Goal: Complete application form: Complete application form

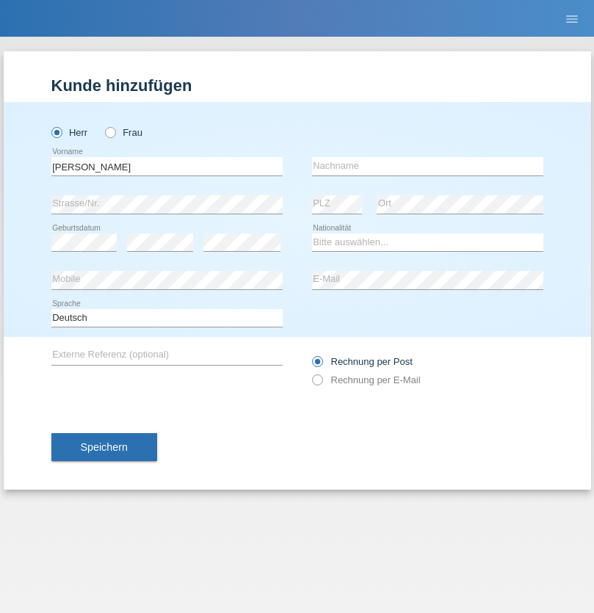
type input "[PERSON_NAME]"
click at [427, 166] on input "text" at bounding box center [427, 166] width 231 height 18
type input "Lybak"
select select "DE"
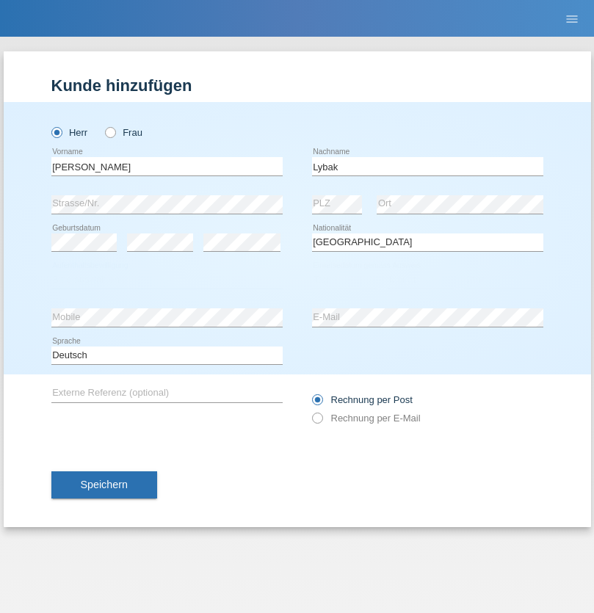
select select "C"
select select "08"
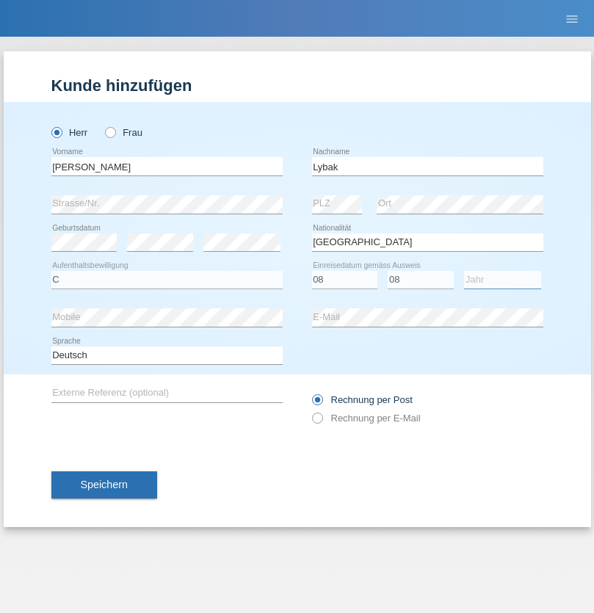
select select "2017"
select select "en"
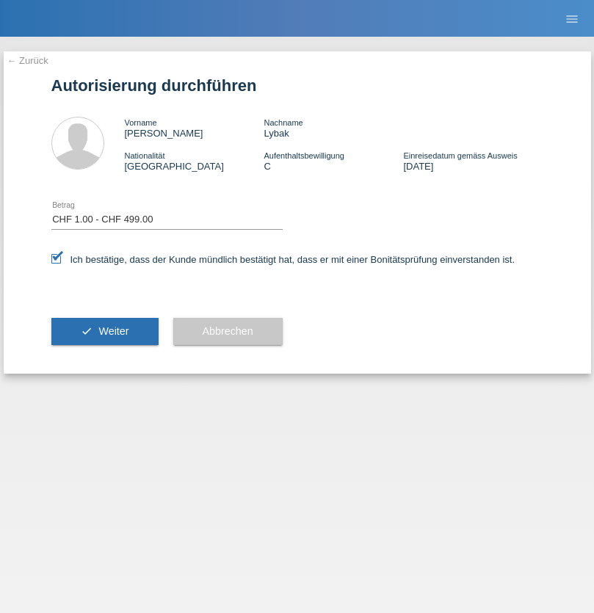
select select "1"
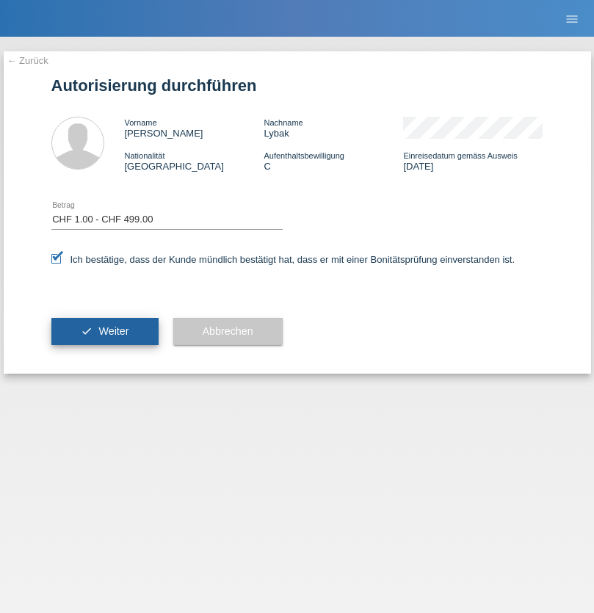
click at [104, 331] on span "Weiter" at bounding box center [113, 331] width 30 height 12
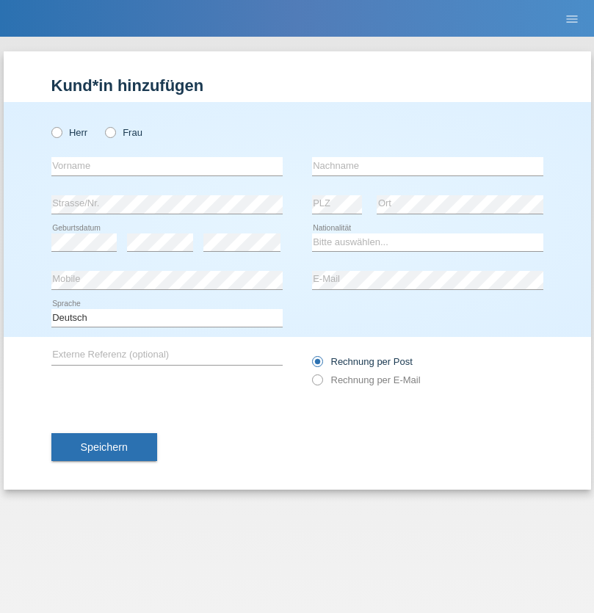
radio input "true"
click at [167, 166] on input "text" at bounding box center [166, 166] width 231 height 18
type input "David"
click at [427, 166] on input "text" at bounding box center [427, 166] width 231 height 18
type input "Senn"
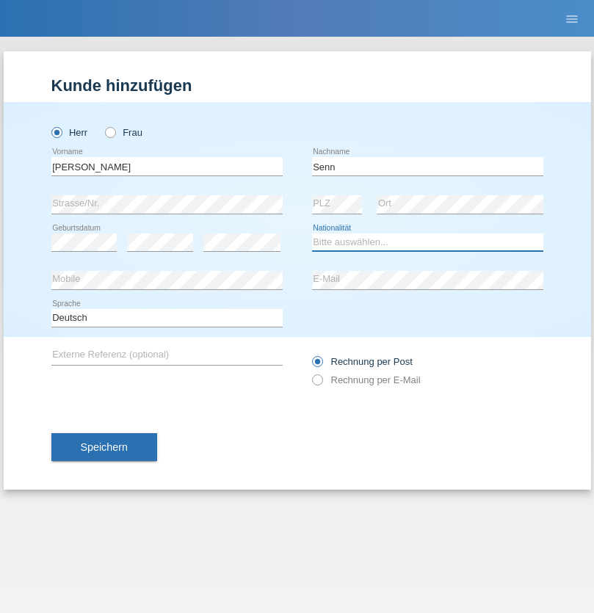
select select "CH"
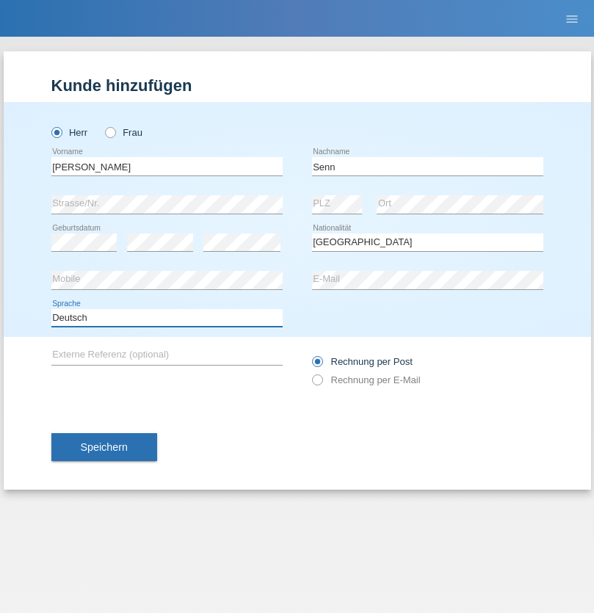
select select "en"
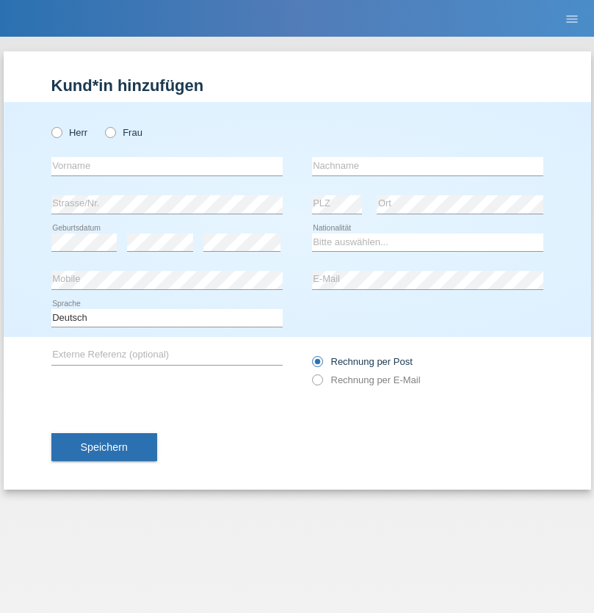
radio input "true"
click at [167, 166] on input "text" at bounding box center [166, 166] width 231 height 18
type input "Hamidou"
click at [427, 166] on input "text" at bounding box center [427, 166] width 231 height 18
type input "Sagnon"
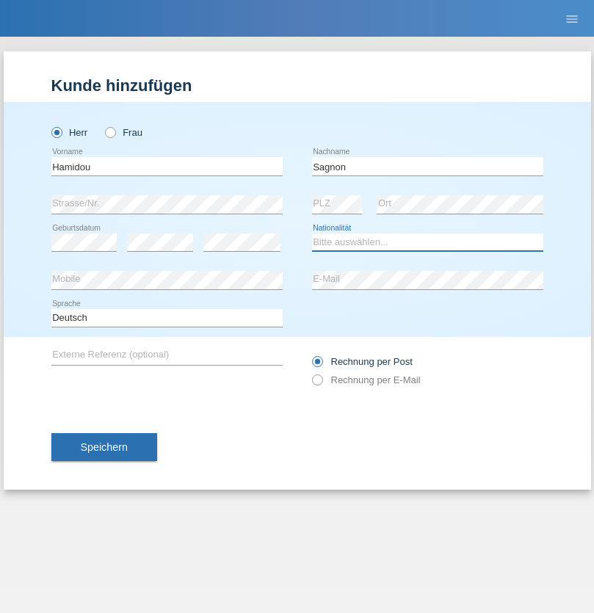
select select "BF"
select select "C"
select select "18"
select select "12"
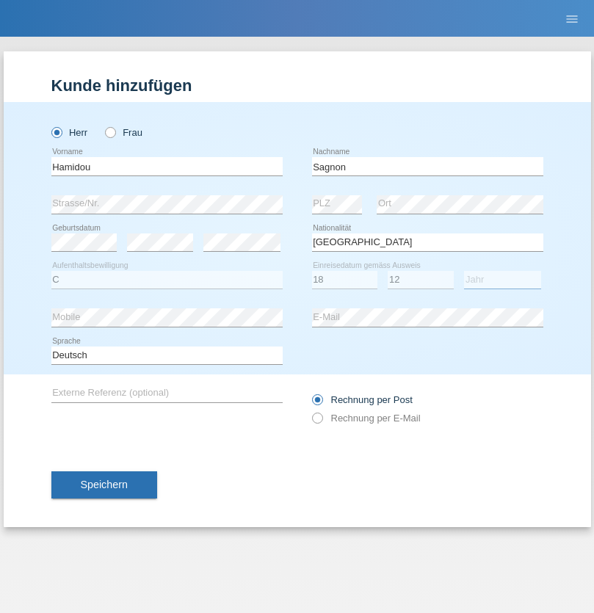
select select "2008"
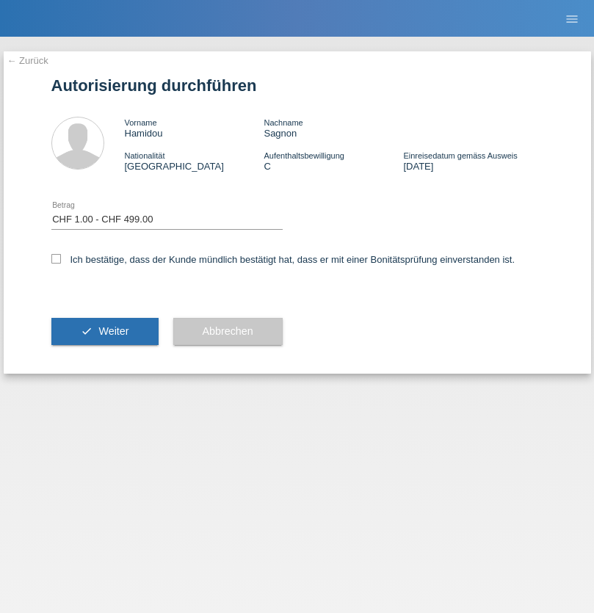
select select "1"
checkbox input "true"
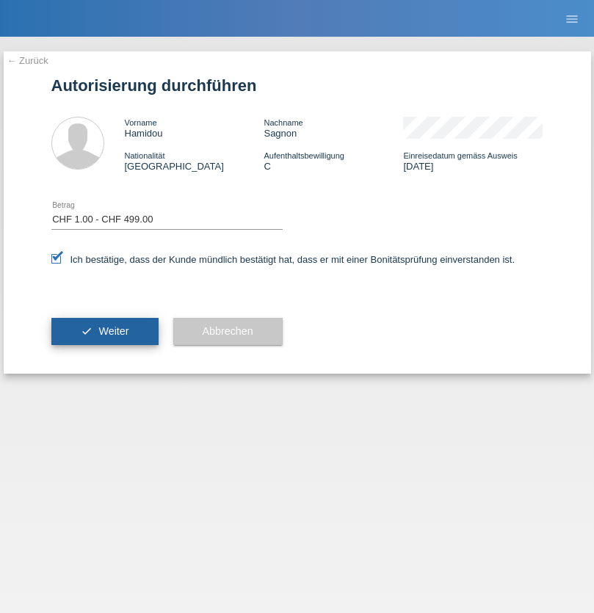
click at [104, 331] on span "Weiter" at bounding box center [113, 331] width 30 height 12
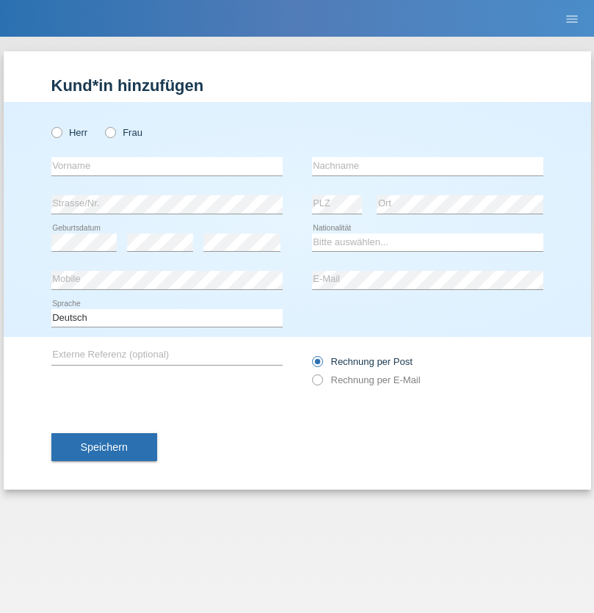
radio input "true"
click at [167, 166] on input "text" at bounding box center [166, 166] width 231 height 18
type input "[PERSON_NAME]"
click at [427, 166] on input "text" at bounding box center [427, 166] width 231 height 18
type input "Kappelmayer"
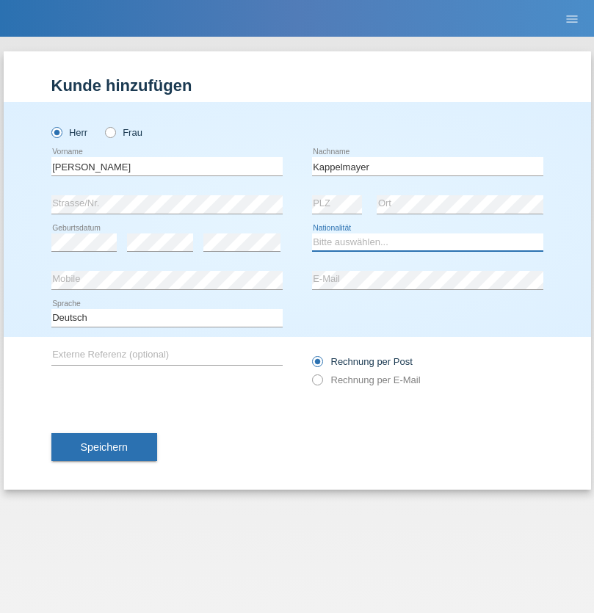
select select "MG"
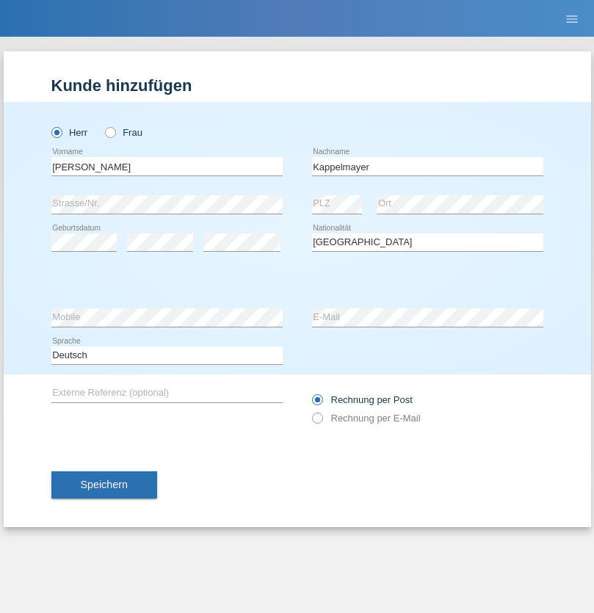
select select "C"
select select "21"
select select "08"
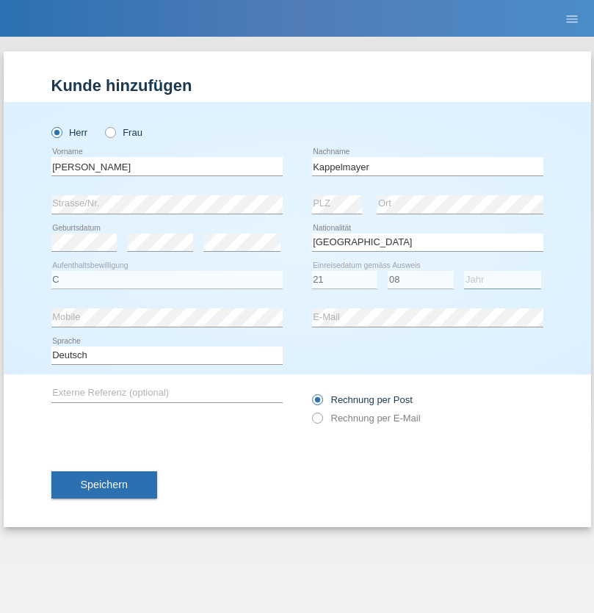
select select "1990"
select select "en"
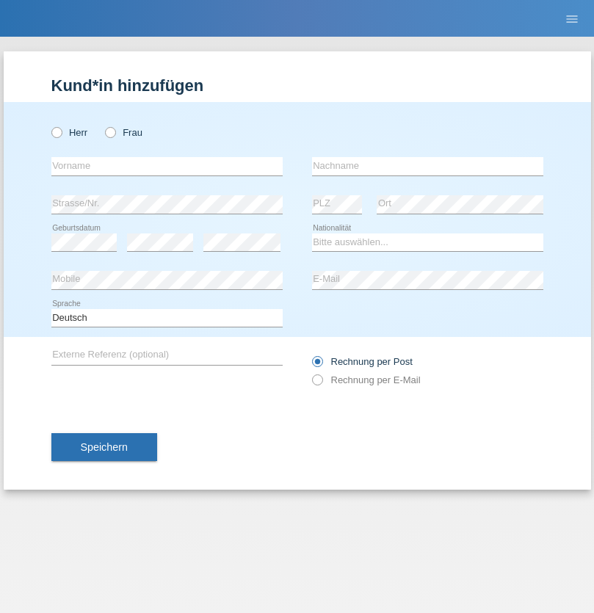
radio input "true"
click at [167, 166] on input "text" at bounding box center [166, 166] width 231 height 18
type input "kristjan"
click at [427, 166] on input "text" at bounding box center [427, 166] width 231 height 18
type input "Zadravec"
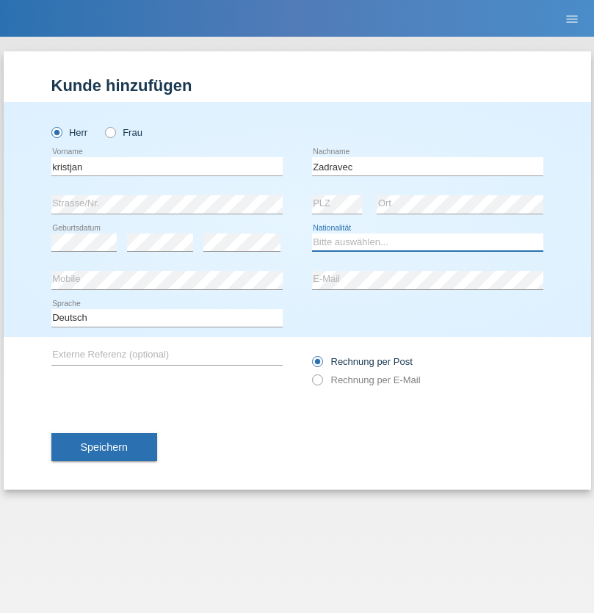
select select "SI"
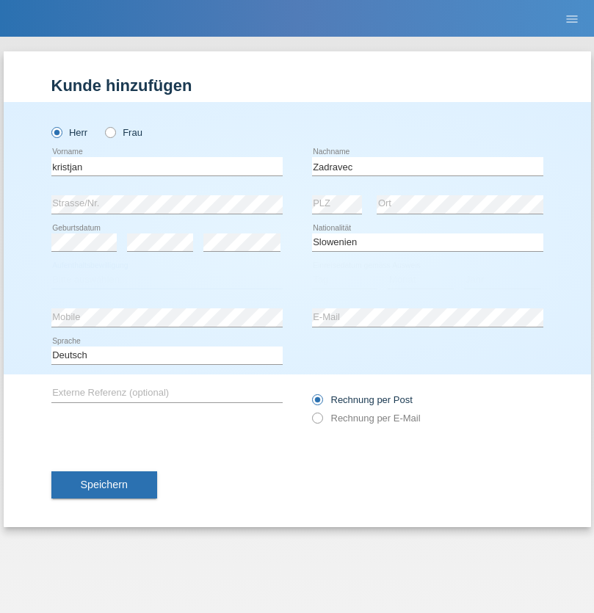
select select "C"
select select "01"
select select "2013"
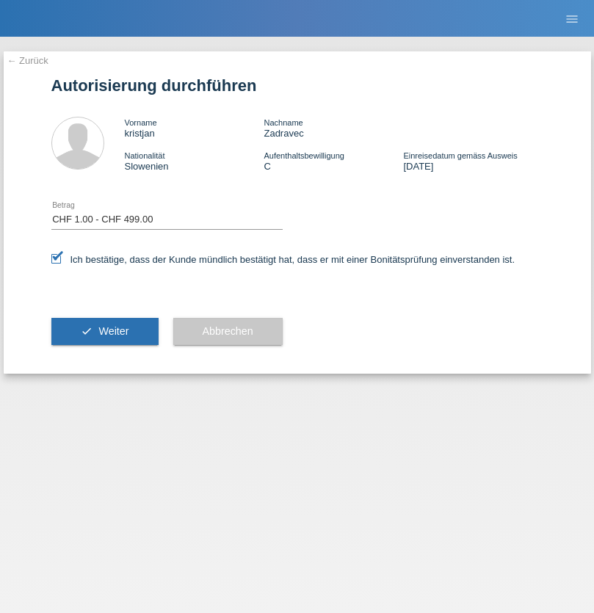
select select "1"
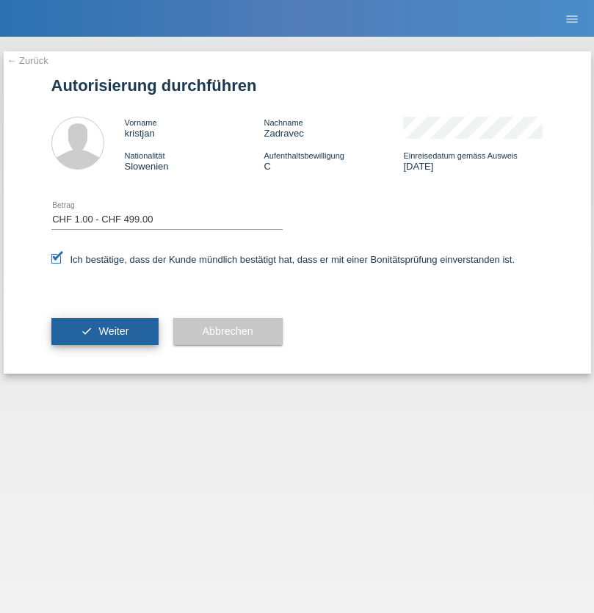
click at [104, 331] on span "Weiter" at bounding box center [113, 331] width 30 height 12
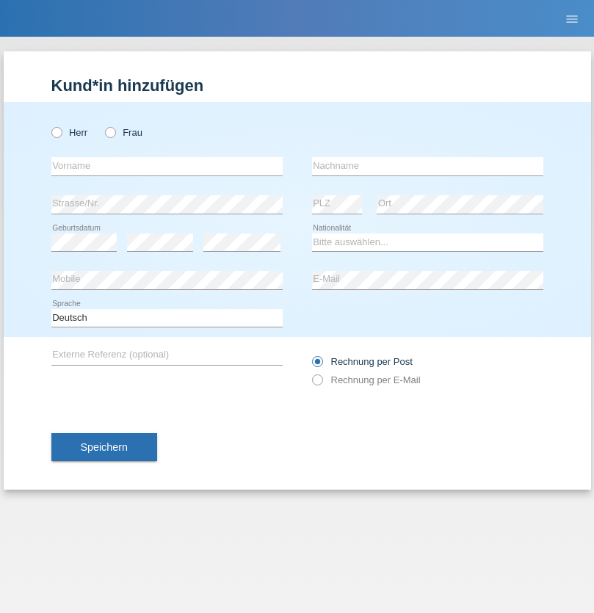
radio input "true"
select select "DE"
select select "C"
select select "07"
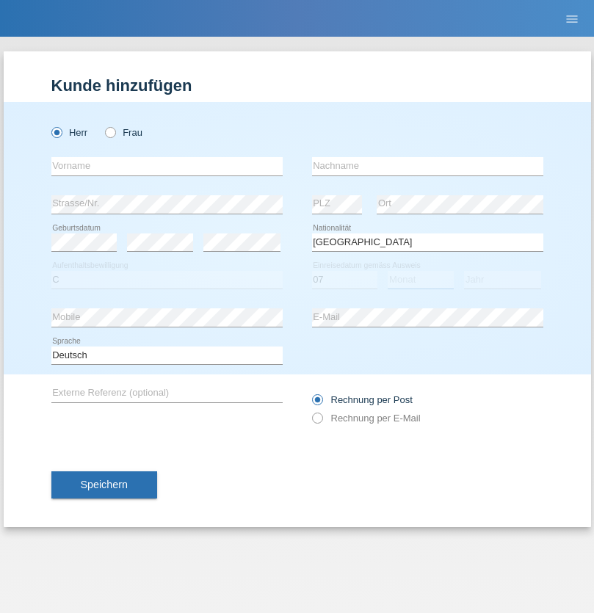
select select "11"
select select "1972"
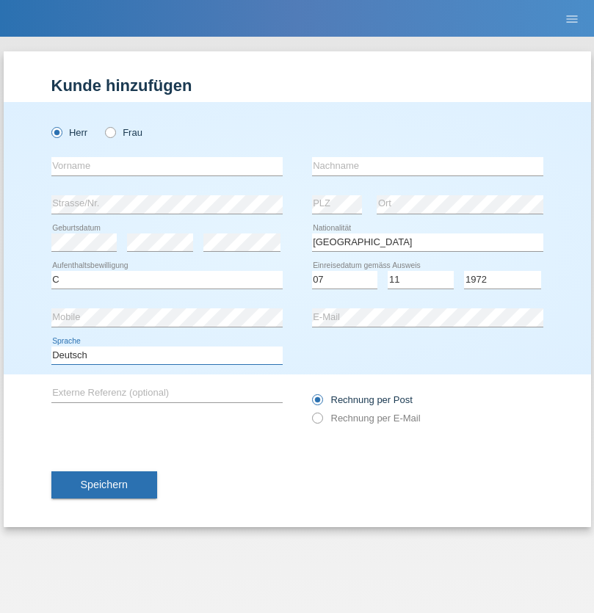
select select "en"
